Goal: Transaction & Acquisition: Purchase product/service

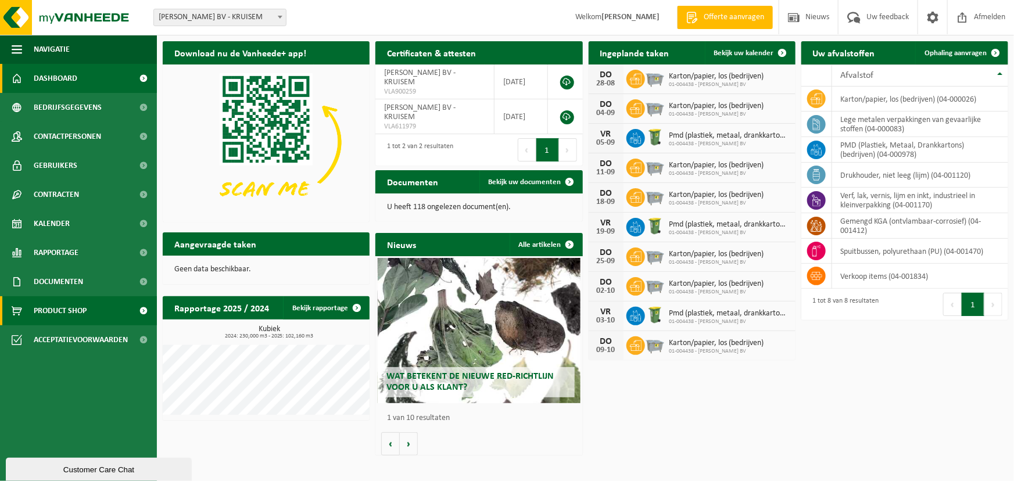
click at [85, 309] on span "Product Shop" at bounding box center [60, 310] width 53 height 29
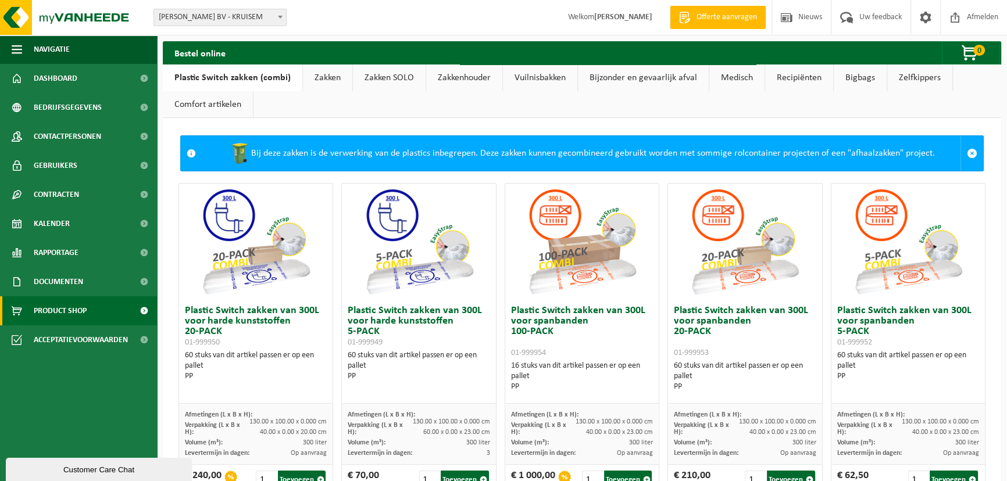
click at [323, 80] on link "Zakken" at bounding box center [327, 78] width 49 height 27
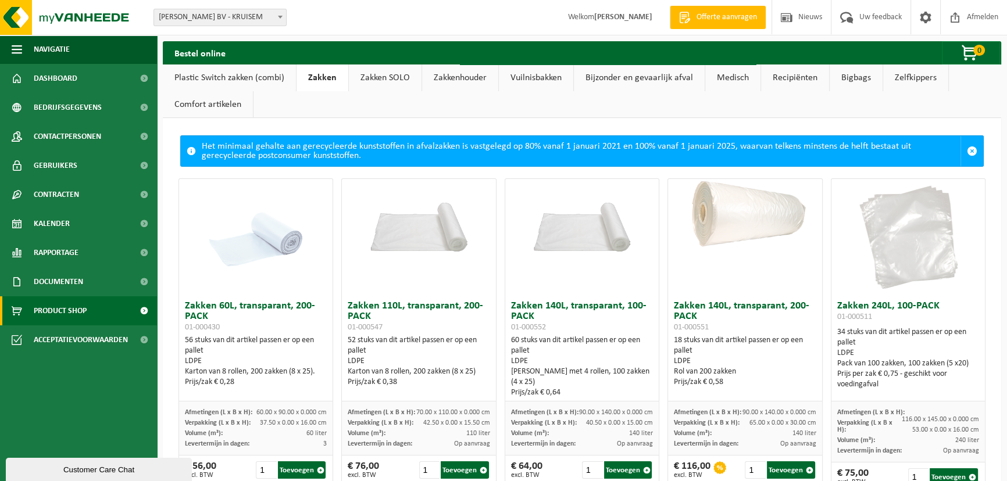
click at [369, 80] on link "Zakken SOLO" at bounding box center [385, 78] width 73 height 27
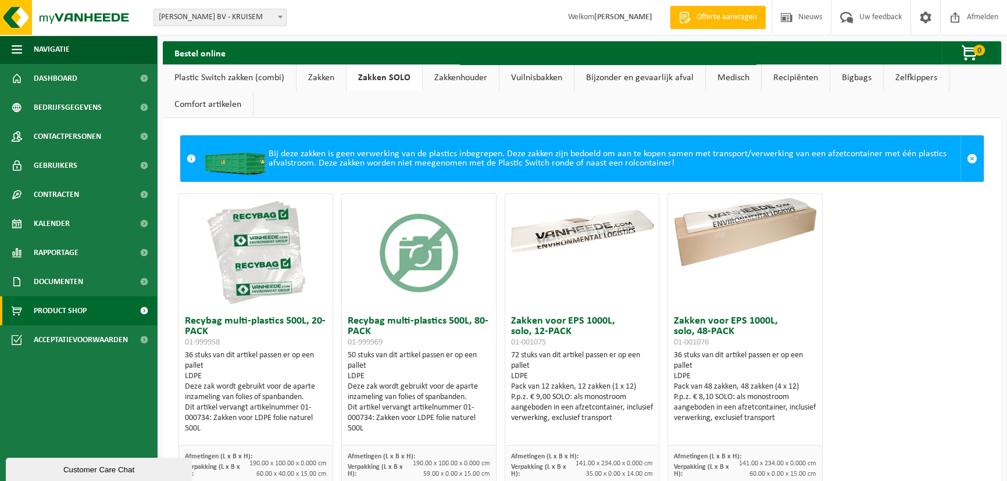
click at [603, 79] on link "Bijzonder en gevaarlijk afval" at bounding box center [639, 78] width 131 height 27
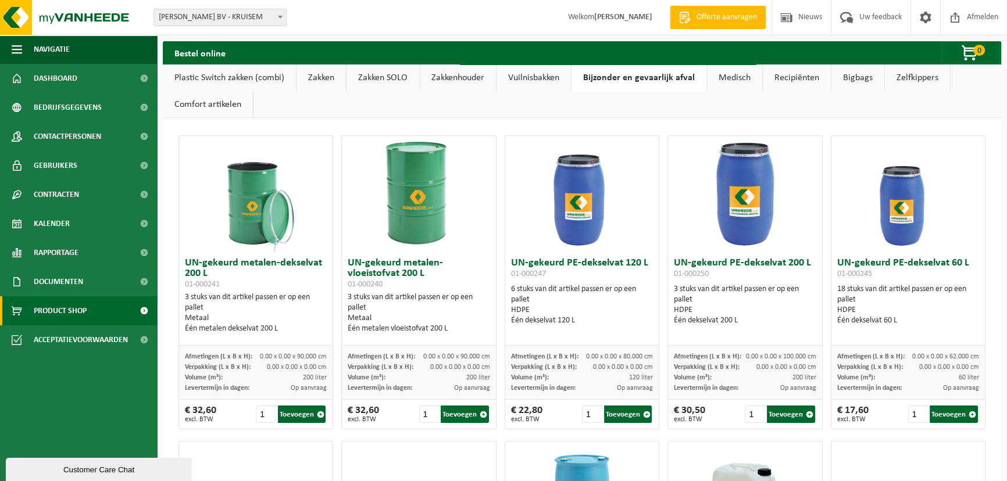
click at [850, 77] on link "Bigbags" at bounding box center [857, 78] width 53 height 27
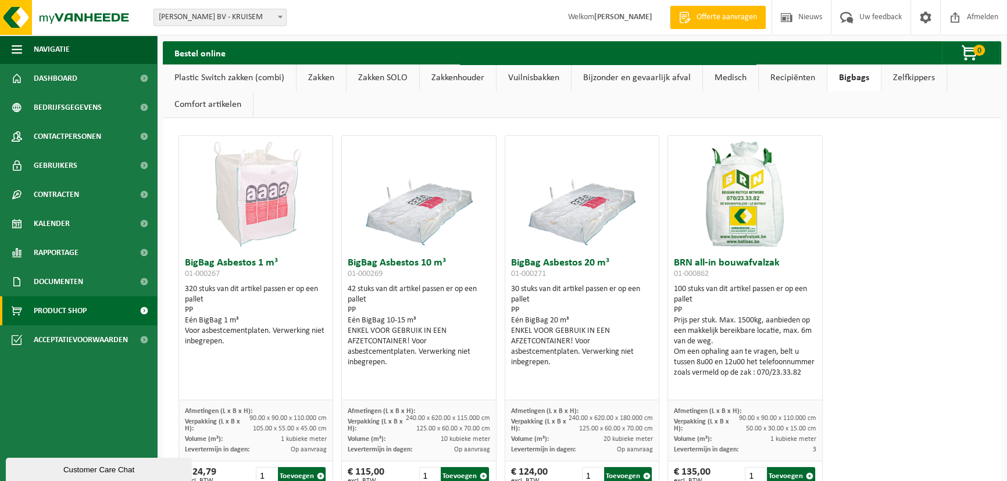
click at [241, 78] on link "Plastic Switch zakken (combi)" at bounding box center [229, 78] width 133 height 27
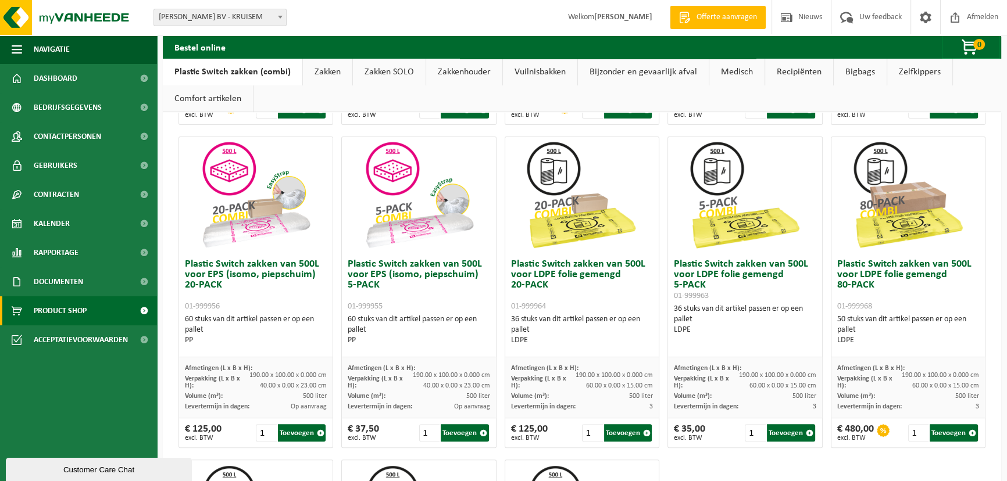
scroll to position [423, 0]
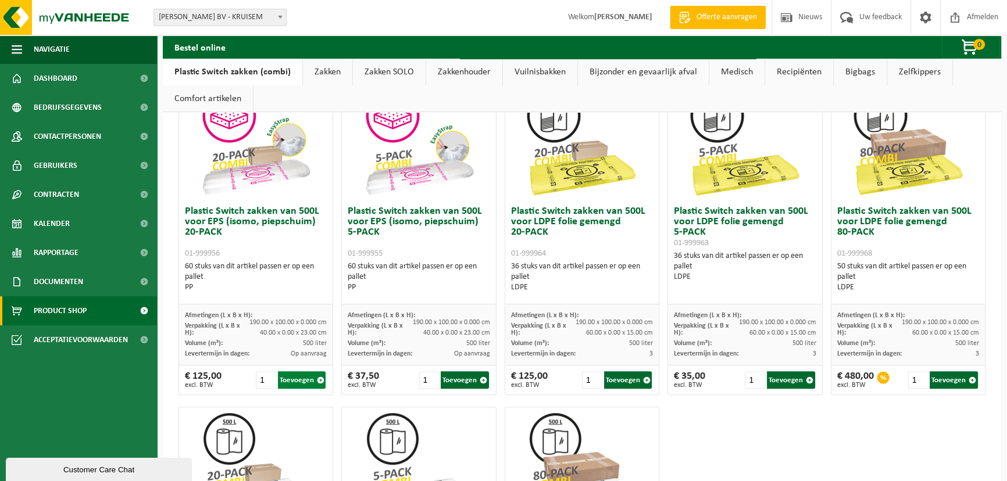
click at [280, 379] on button "Toevoegen" at bounding box center [302, 379] width 48 height 17
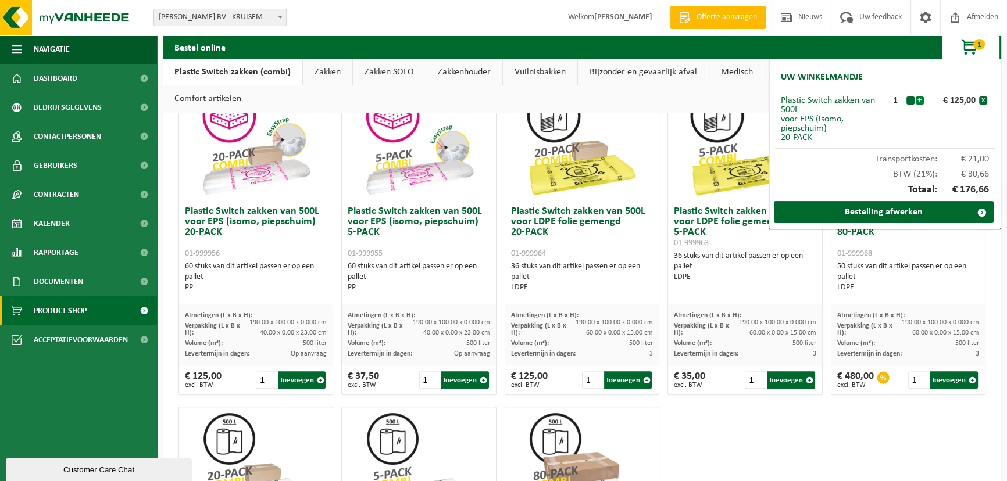
click at [918, 99] on button "+" at bounding box center [920, 100] width 8 height 8
click at [250, 226] on h3 "Plastic Switch zakken van 500L voor EPS (isomo, piepschuim) 20-PACK 01-999956" at bounding box center [256, 232] width 142 height 52
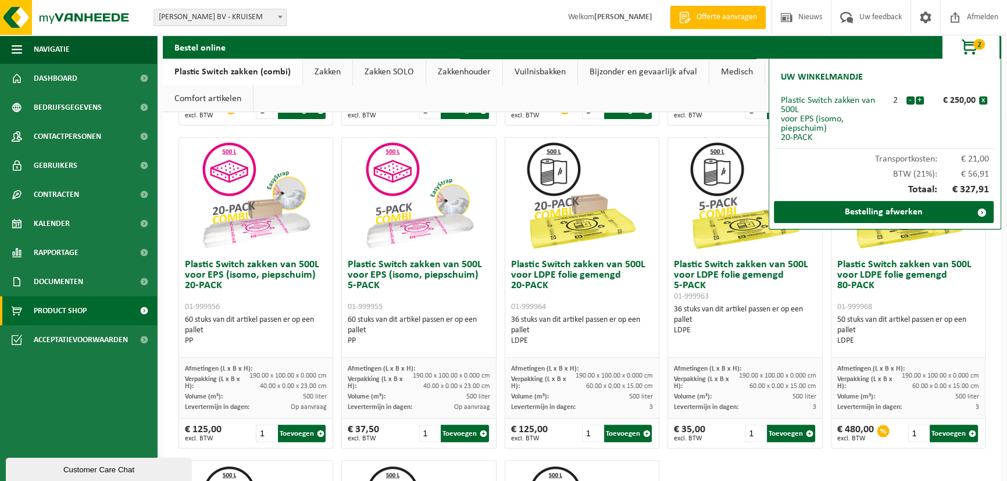
scroll to position [370, 0]
click at [630, 430] on button "Toevoegen" at bounding box center [628, 432] width 48 height 17
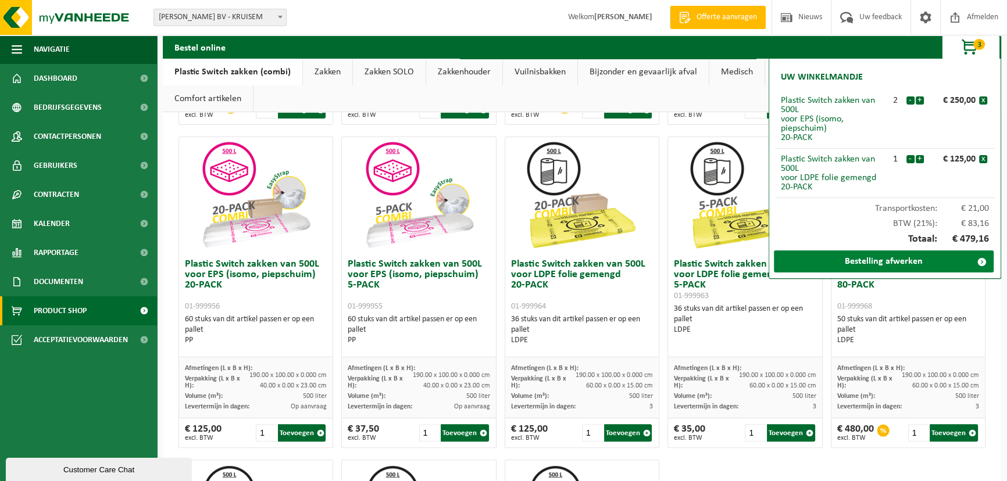
click at [899, 262] on link "Bestelling afwerken" at bounding box center [884, 262] width 220 height 22
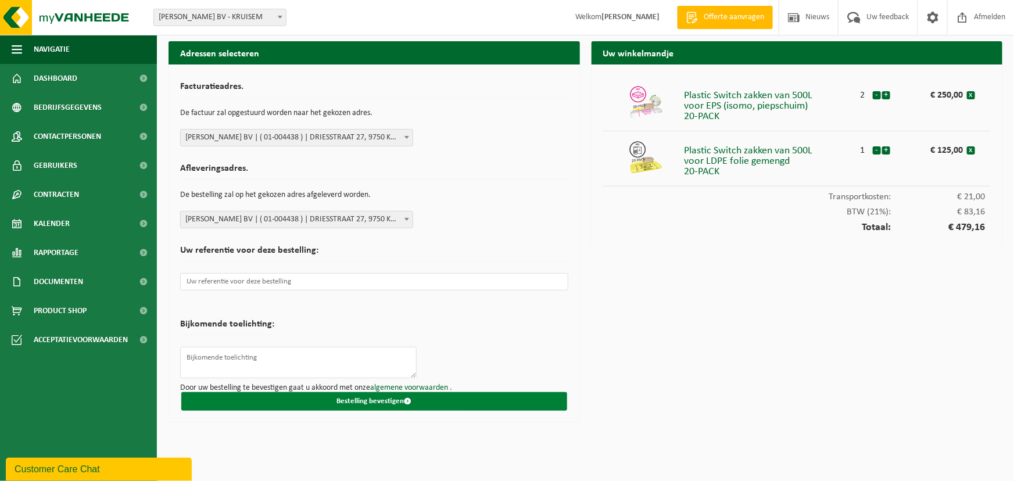
click at [372, 400] on button "Bestelling bevestigen" at bounding box center [374, 401] width 386 height 19
